Goal: Task Accomplishment & Management: Manage account settings

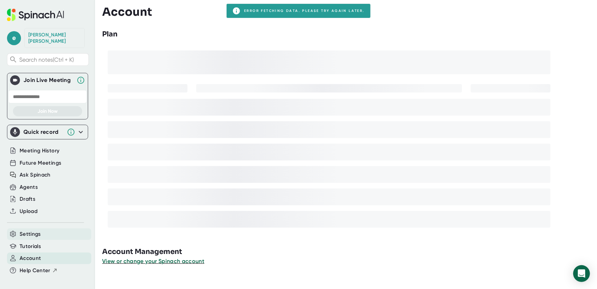
click at [34, 230] on span "Settings" at bounding box center [30, 234] width 21 height 8
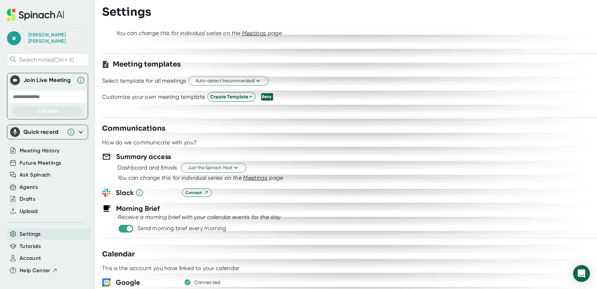
scroll to position [140, 0]
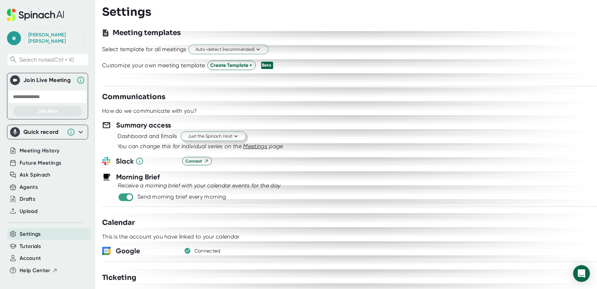
click at [234, 135] on icon at bounding box center [236, 136] width 7 height 7
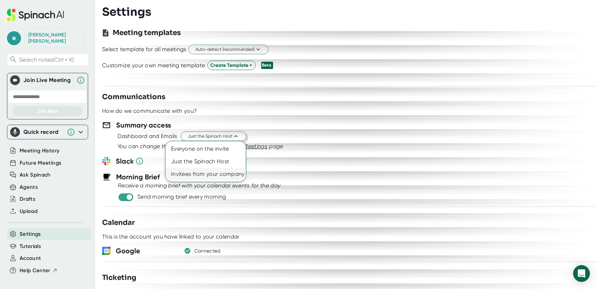
click at [227, 174] on div "Invitees from your company" at bounding box center [205, 174] width 80 height 13
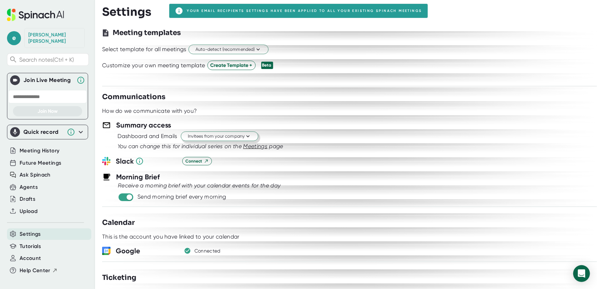
click at [325, 120] on div "Summary access" at bounding box center [349, 125] width 495 height 10
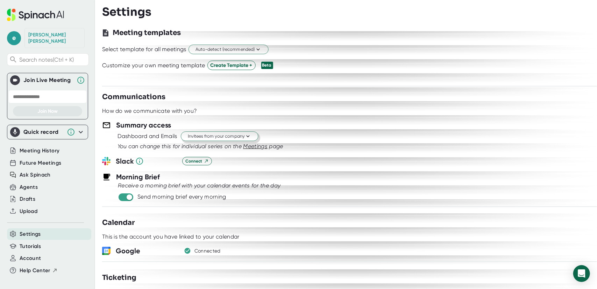
click at [257, 135] on div "Dashboard and Emails Invitees from your company" at bounding box center [358, 136] width 480 height 12
click at [245, 133] on icon at bounding box center [248, 136] width 7 height 7
